Goal: Navigation & Orientation: Find specific page/section

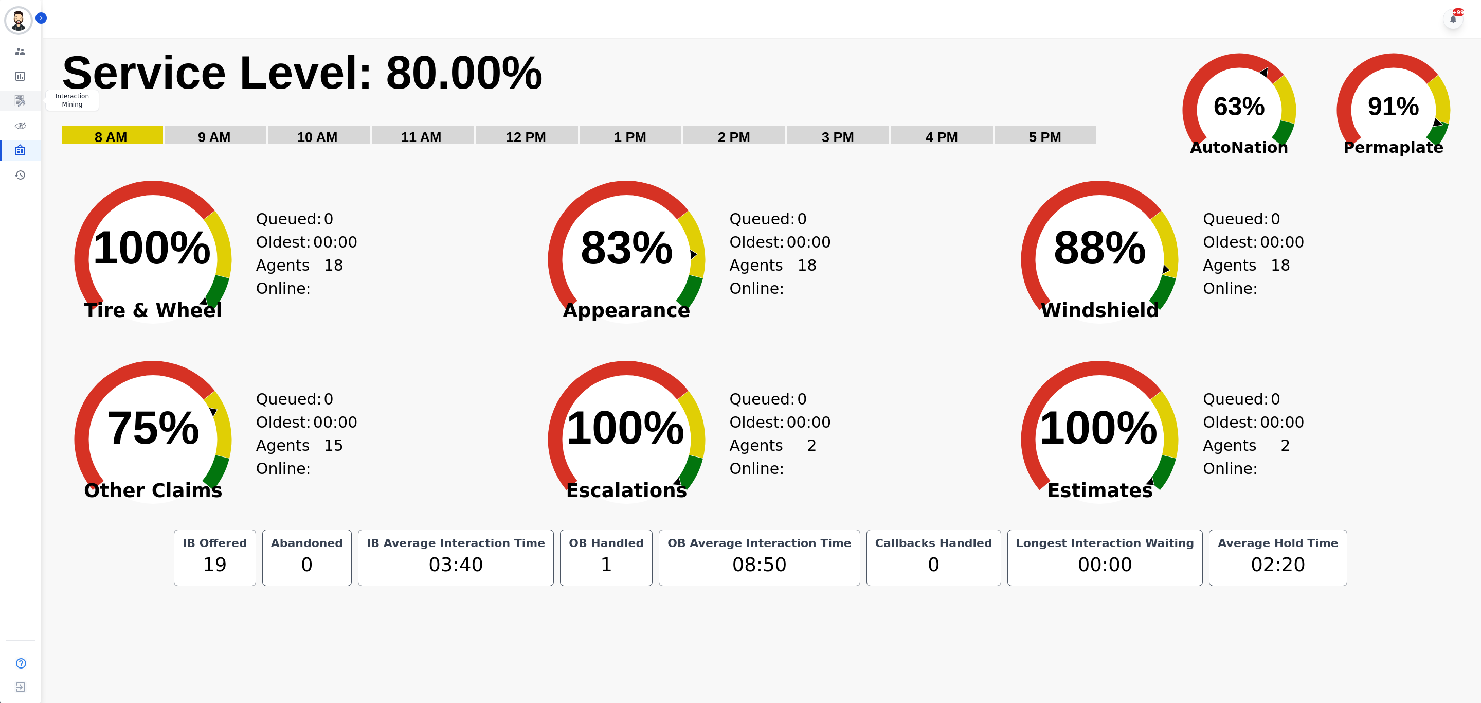
click at [17, 91] on link "Sidebar" at bounding box center [22, 101] width 40 height 21
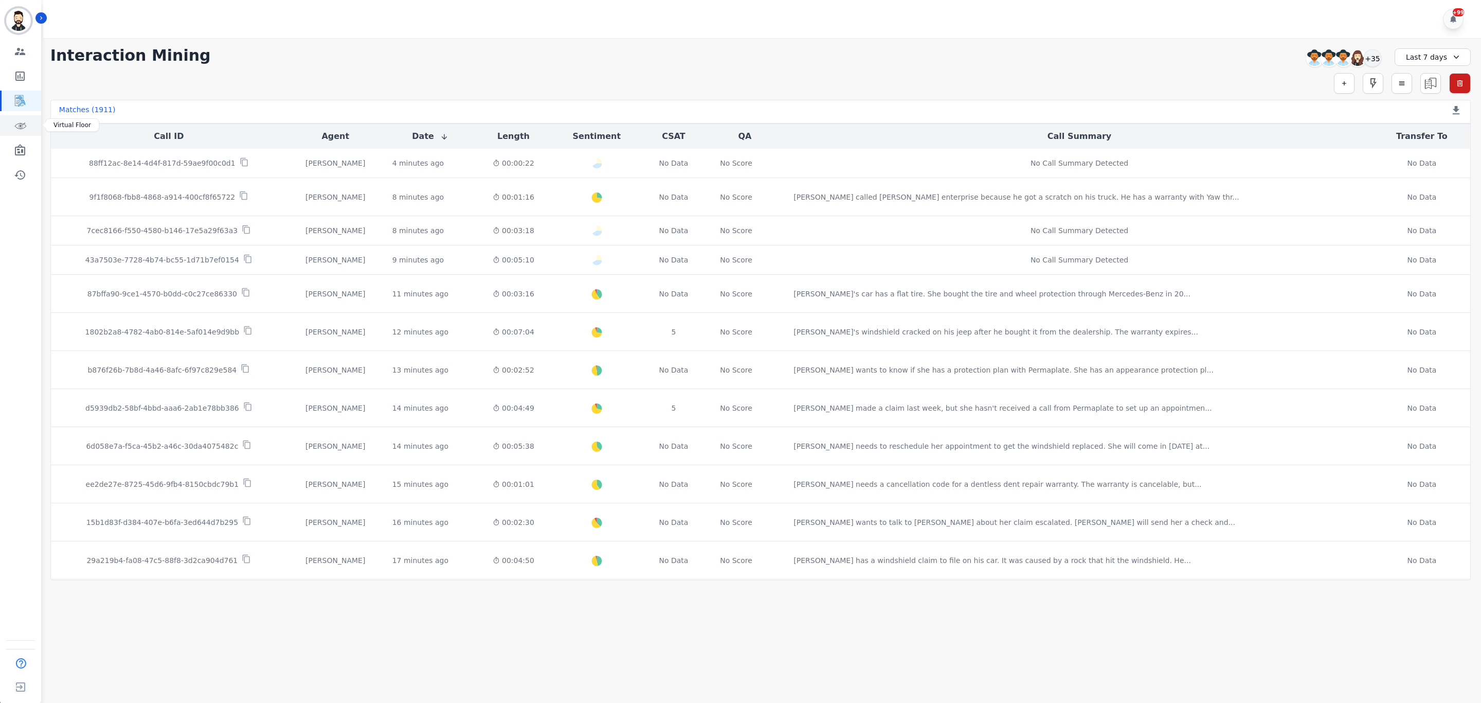
click at [22, 123] on icon "Sidebar" at bounding box center [20, 125] width 12 height 12
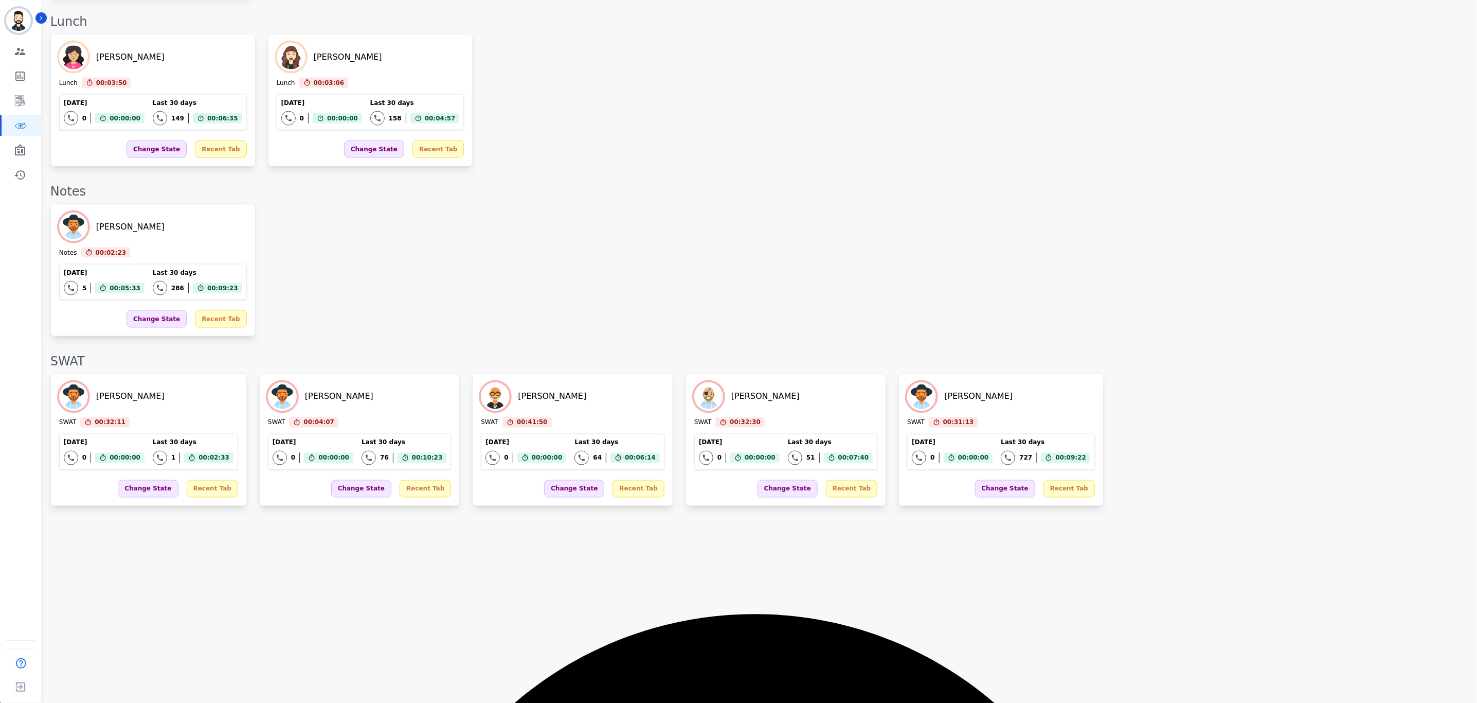
scroll to position [940, 0]
